Goal: Task Accomplishment & Management: Manage account settings

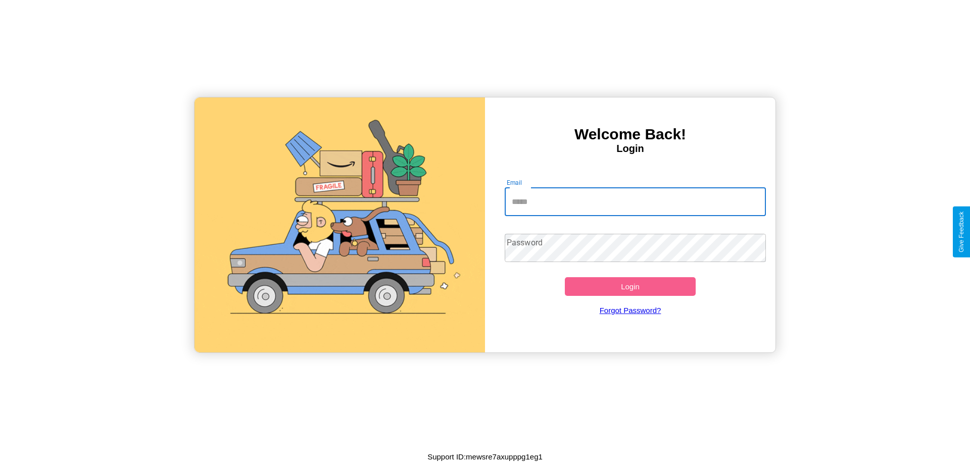
click at [635, 202] on input "Email" at bounding box center [636, 202] width 262 height 28
type input "**********"
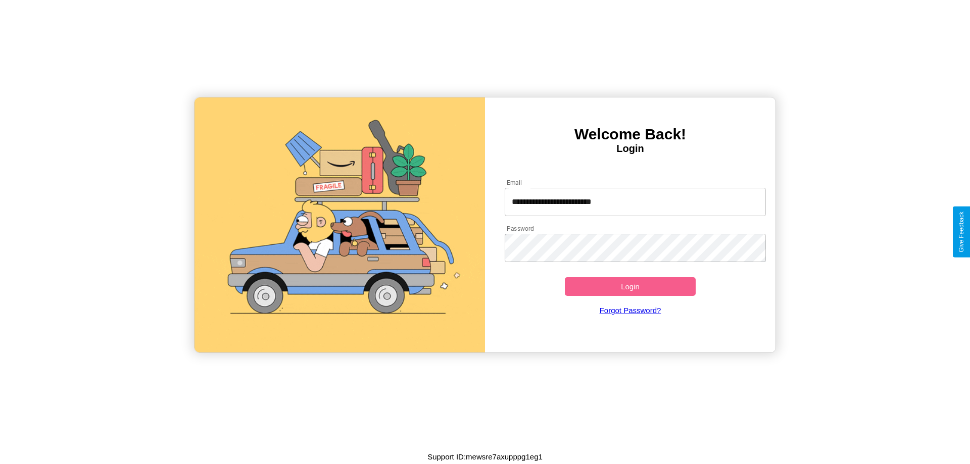
click at [630, 287] on button "Login" at bounding box center [630, 286] width 131 height 19
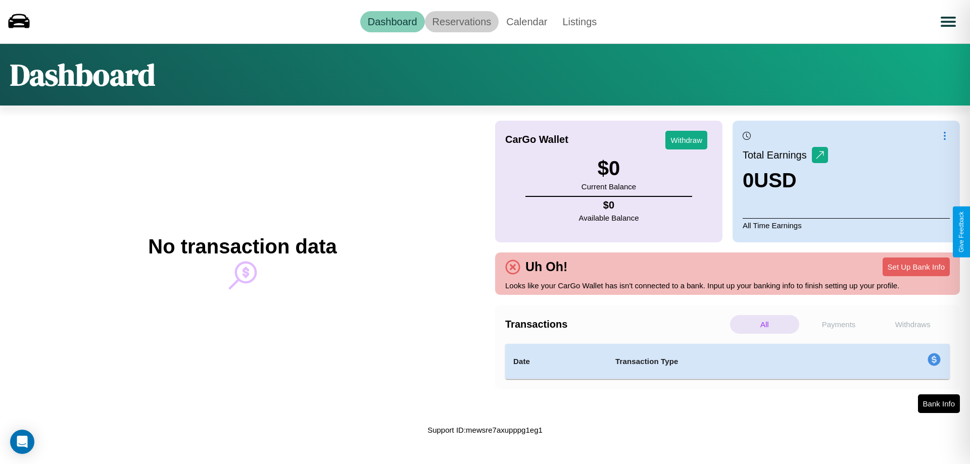
click at [461, 21] on link "Reservations" at bounding box center [462, 21] width 74 height 21
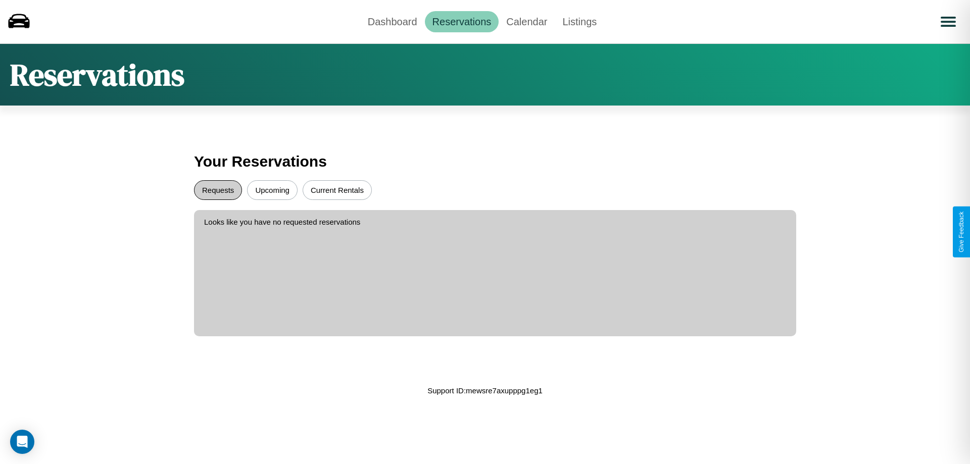
click at [218, 190] on button "Requests" at bounding box center [218, 190] width 48 height 20
click at [272, 190] on button "Upcoming" at bounding box center [272, 190] width 51 height 20
click at [527, 21] on link "Calendar" at bounding box center [527, 21] width 56 height 21
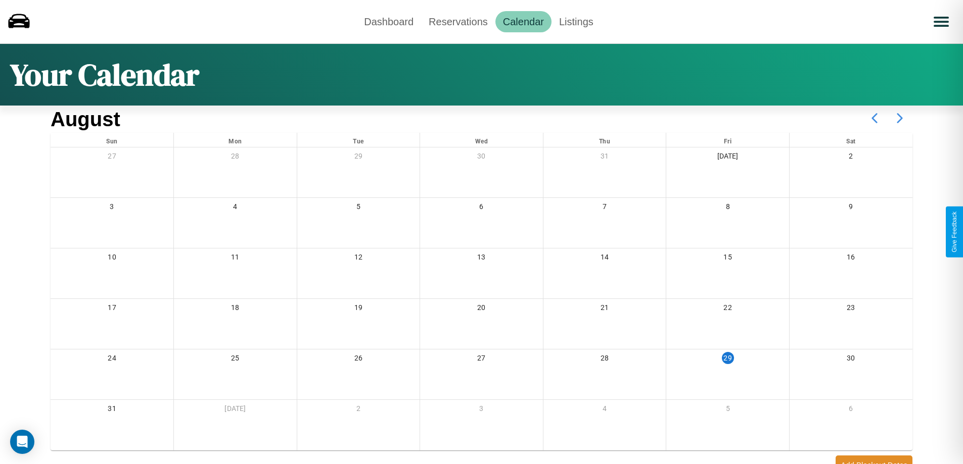
click at [900, 118] on icon at bounding box center [899, 118] width 25 height 25
